Goal: Transaction & Acquisition: Purchase product/service

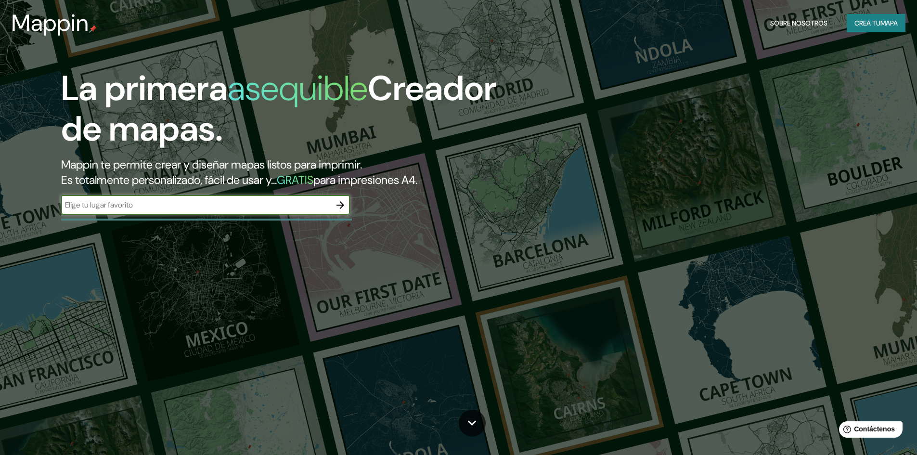
click at [174, 207] on input "text" at bounding box center [195, 204] width 269 height 11
paste input "[GEOGRAPHIC_DATA], [GEOGRAPHIC_DATA], [GEOGRAPHIC_DATA]."
type input "[GEOGRAPHIC_DATA], [GEOGRAPHIC_DATA], [GEOGRAPHIC_DATA]."
click at [336, 203] on icon "button" at bounding box center [340, 205] width 12 height 12
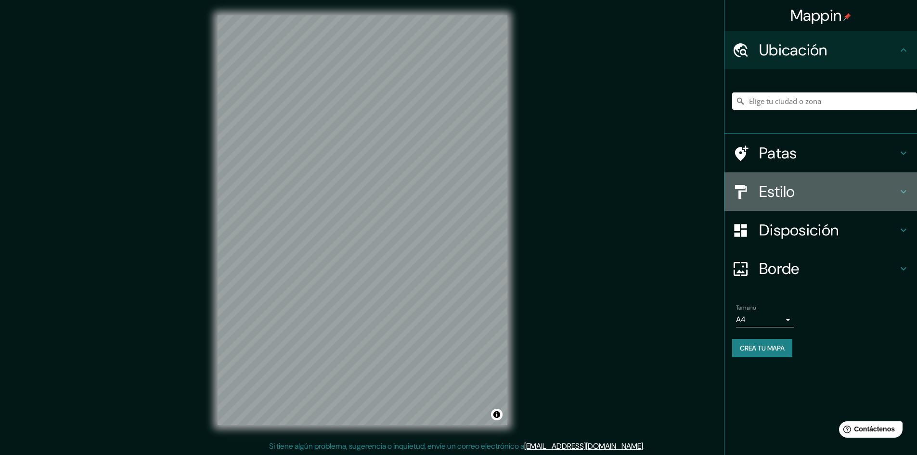
click at [786, 194] on font "Estilo" at bounding box center [777, 191] width 36 height 20
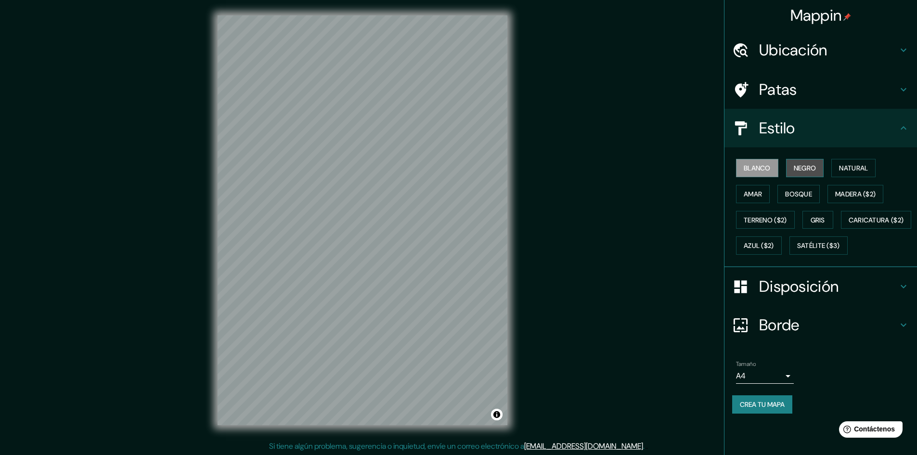
click at [813, 164] on font "Negro" at bounding box center [804, 168] width 23 height 9
click at [858, 166] on font "Natural" at bounding box center [853, 168] width 29 height 9
click at [764, 166] on font "Blanco" at bounding box center [756, 168] width 27 height 9
click at [759, 222] on font "Terreno ($2)" at bounding box center [764, 220] width 43 height 9
click at [790, 199] on font "Bosque" at bounding box center [798, 194] width 27 height 13
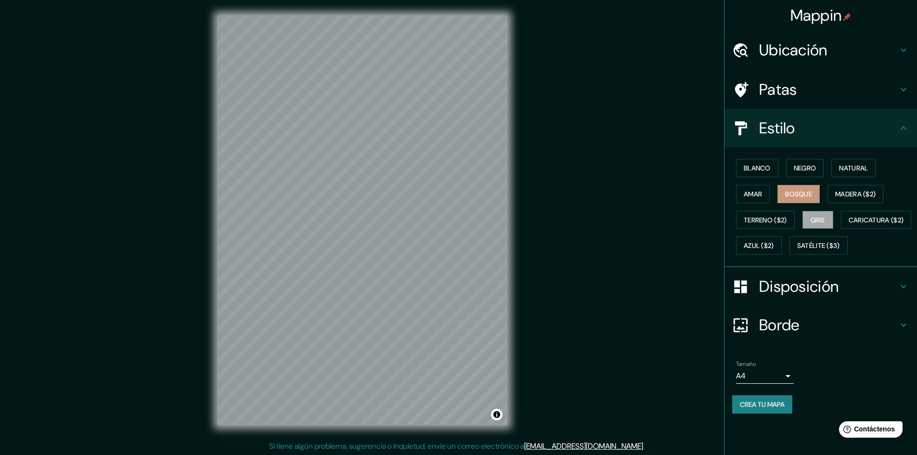
click at [818, 217] on font "Gris" at bounding box center [817, 220] width 14 height 9
click at [848, 224] on font "Caricatura ($2)" at bounding box center [875, 220] width 55 height 9
click at [761, 190] on font "Amar" at bounding box center [752, 194] width 18 height 9
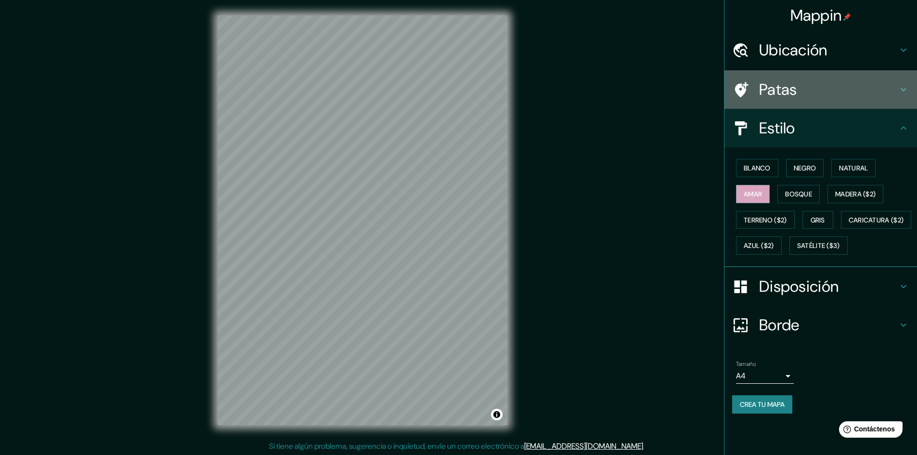
click at [786, 91] on font "Patas" at bounding box center [778, 89] width 38 height 20
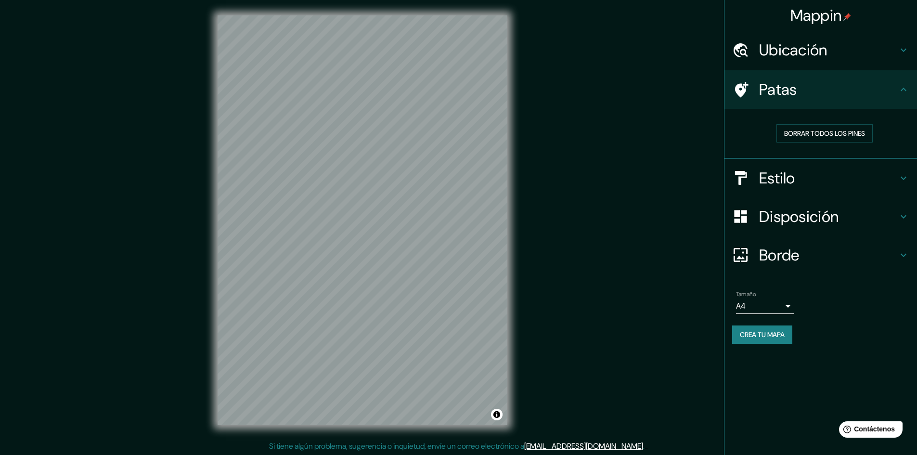
click at [786, 177] on font "Estilo" at bounding box center [777, 178] width 36 height 20
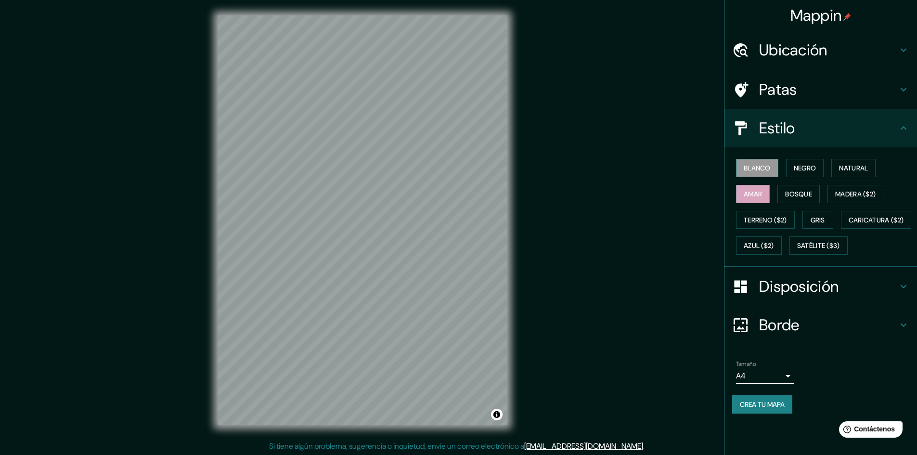
click at [762, 169] on font "Blanco" at bounding box center [756, 168] width 27 height 9
drag, startPoint x: 816, startPoint y: 168, endPoint x: 825, endPoint y: 167, distance: 9.7
click at [816, 168] on font "Negro" at bounding box center [804, 168] width 23 height 9
click at [842, 166] on font "Natural" at bounding box center [853, 168] width 29 height 9
click at [797, 190] on font "Bosque" at bounding box center [798, 194] width 27 height 9
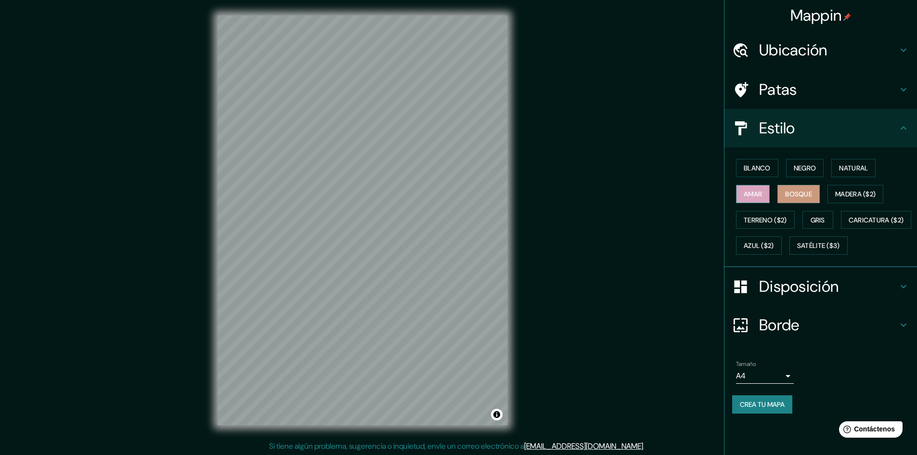
click at [769, 189] on button "Amar" at bounding box center [753, 194] width 34 height 18
click at [823, 214] on font "Gris" at bounding box center [817, 220] width 14 height 13
click at [791, 296] on font "Disposición" at bounding box center [798, 286] width 79 height 20
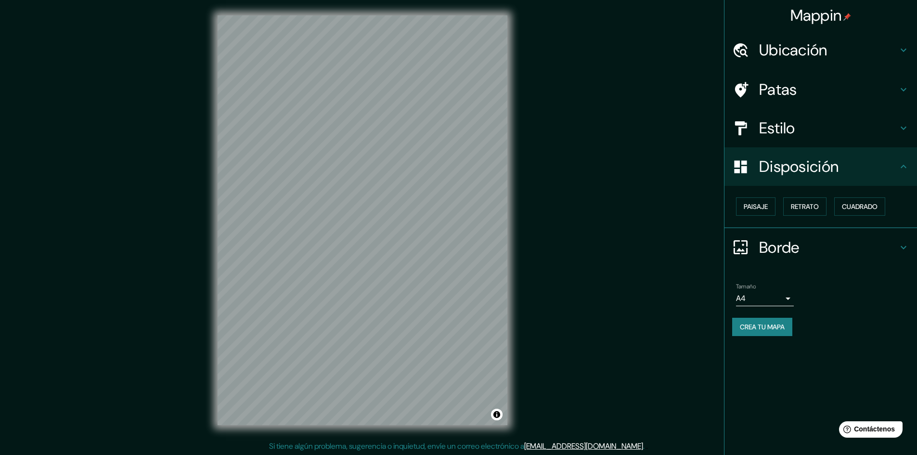
click at [784, 248] on font "Borde" at bounding box center [779, 247] width 40 height 20
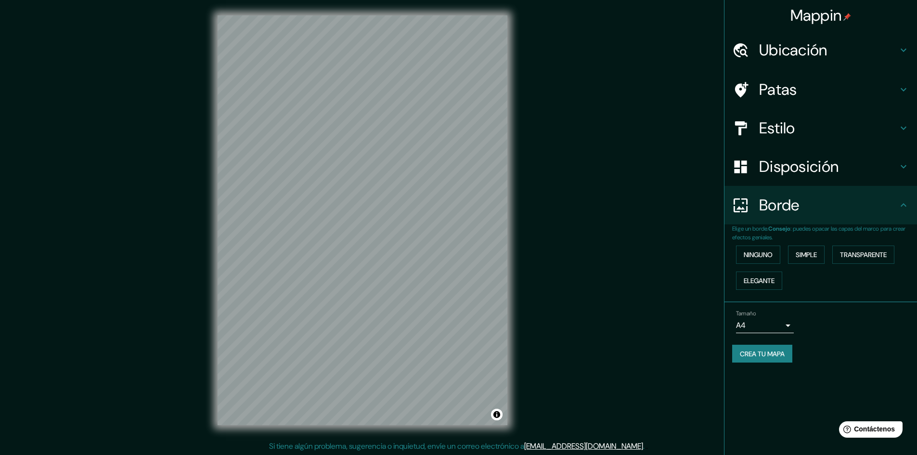
click at [796, 177] on div "Disposición" at bounding box center [820, 166] width 192 height 38
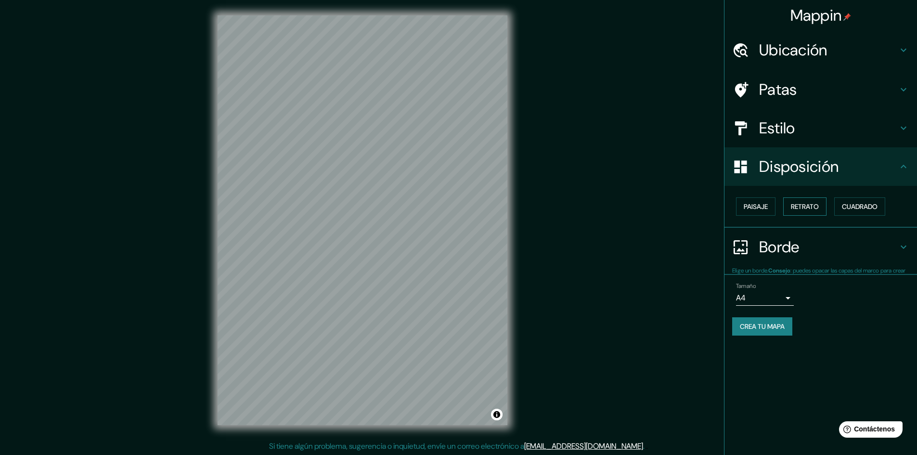
click at [798, 198] on button "Retrato" at bounding box center [804, 206] width 43 height 18
click at [793, 203] on font "Retrato" at bounding box center [805, 206] width 28 height 9
click at [755, 204] on font "Paisaje" at bounding box center [755, 206] width 24 height 9
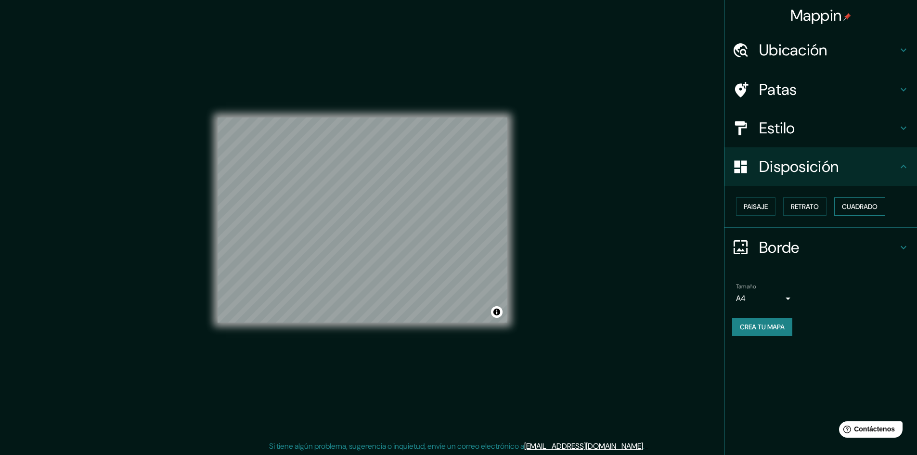
click at [858, 202] on font "Cuadrado" at bounding box center [860, 206] width 36 height 13
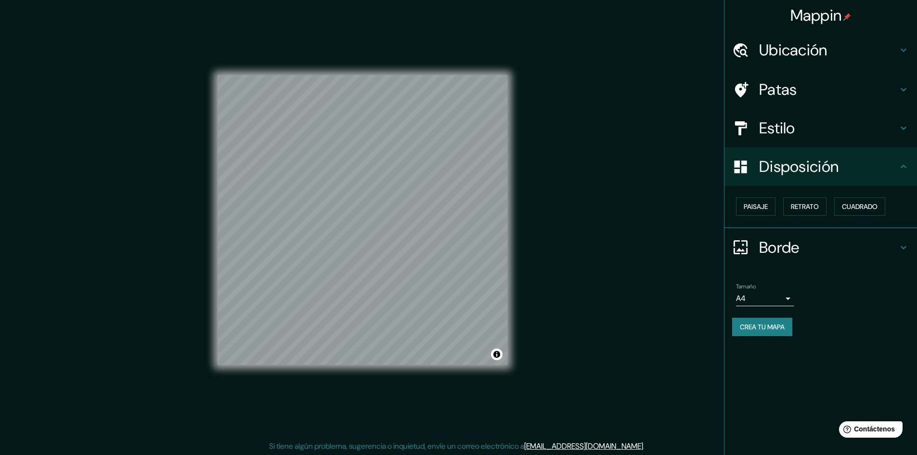
click at [805, 90] on h4 "Patas" at bounding box center [828, 89] width 139 height 19
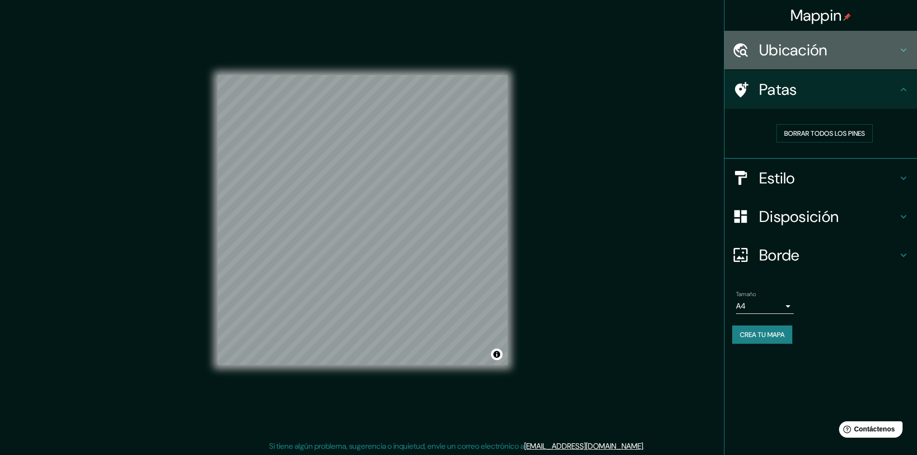
click at [809, 45] on font "Ubicación" at bounding box center [793, 50] width 68 height 20
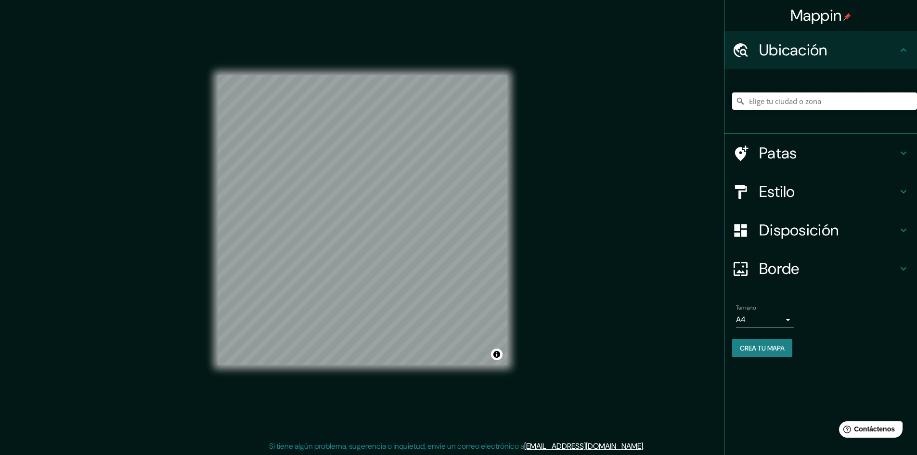
click at [803, 107] on input "Elige tu ciudad o zona" at bounding box center [824, 100] width 185 height 17
